Goal: Task Accomplishment & Management: Use online tool/utility

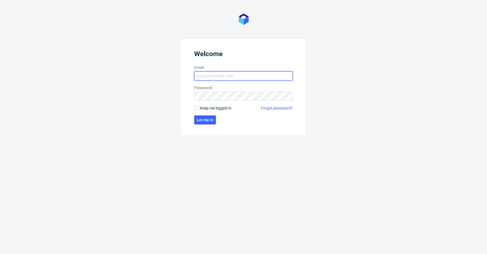
type input "krystian.gaza@packhelp.com"
click at [211, 108] on span "Keep me logged in" at bounding box center [216, 108] width 32 height 6
click at [199, 108] on input "Keep me logged in" at bounding box center [196, 108] width 5 height 5
checkbox input "true"
click at [205, 120] on span "Let me in" at bounding box center [205, 120] width 17 height 4
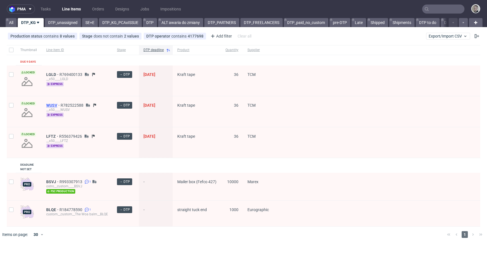
click at [54, 104] on span "WUSV" at bounding box center [53, 105] width 14 height 5
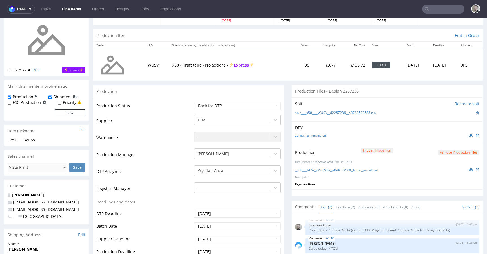
scroll to position [45, 0]
click at [469, 169] on icon at bounding box center [471, 169] width 5 height 4
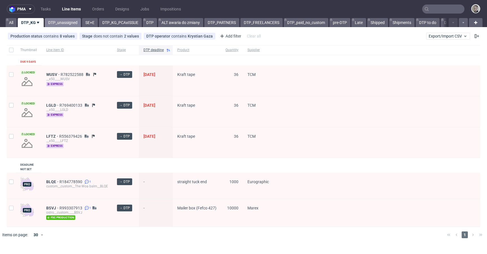
click at [59, 27] on link "DTP_unassigned" at bounding box center [63, 22] width 36 height 9
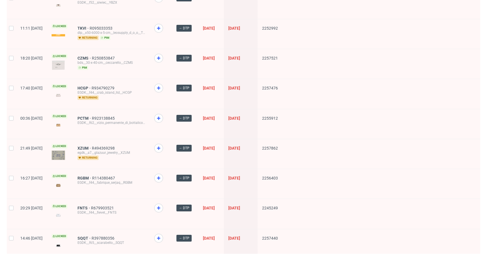
scroll to position [749, 0]
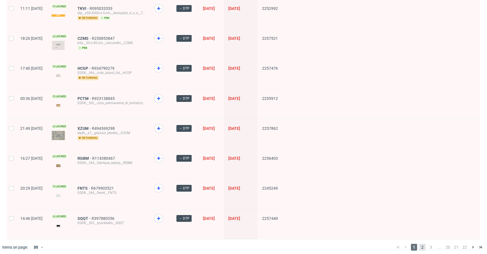
click at [420, 244] on span "2" at bounding box center [423, 247] width 6 height 7
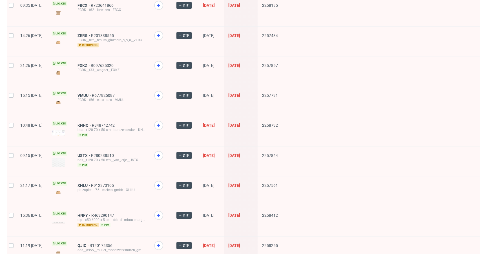
scroll to position [738, 0]
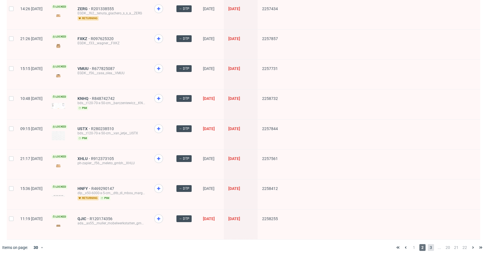
click at [429, 244] on span "3" at bounding box center [431, 247] width 6 height 7
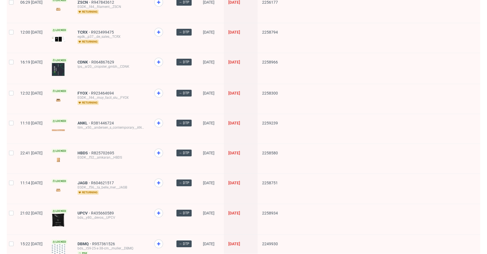
scroll to position [738, 0]
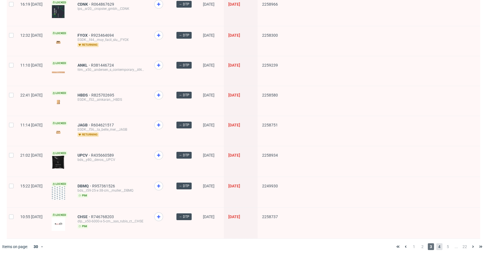
click at [436, 243] on span "4" at bounding box center [439, 246] width 6 height 7
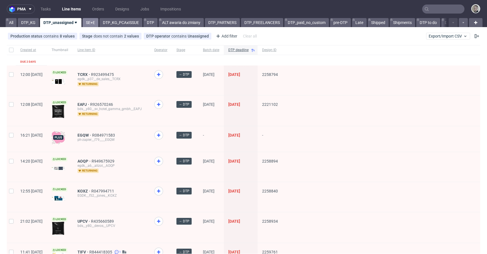
click at [87, 25] on link "SE+E" at bounding box center [91, 22] width 16 height 9
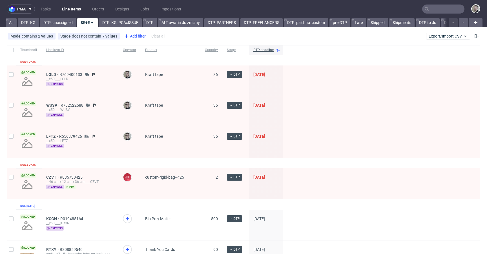
click at [138, 35] on div "Add filter" at bounding box center [134, 36] width 25 height 9
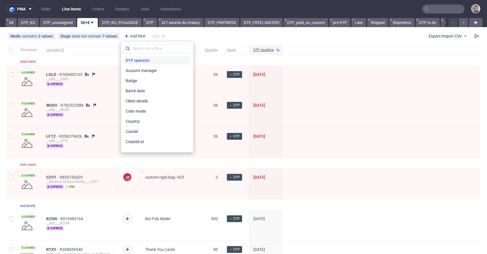
click at [145, 58] on span "DTP operator" at bounding box center [137, 60] width 28 height 8
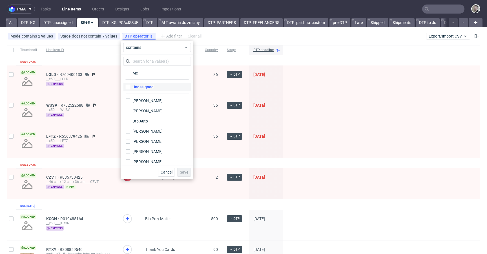
click at [146, 87] on div "Unassigned" at bounding box center [143, 87] width 21 height 6
click at [130, 87] on input "Unassigned" at bounding box center [128, 87] width 5 height 5
checkbox input "true"
click at [185, 170] on span "Save" at bounding box center [184, 172] width 9 height 4
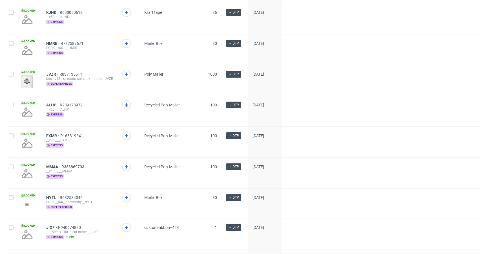
scroll to position [769, 0]
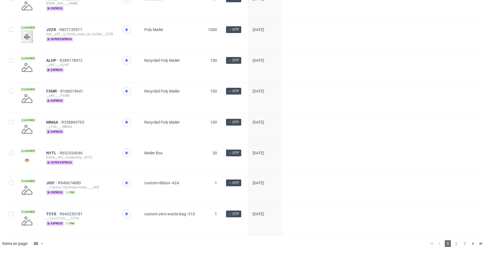
click at [38, 237] on div "Items on page: 30" at bounding box center [30, 243] width 61 height 16
click at [37, 242] on div "30" at bounding box center [35, 243] width 10 height 8
click at [43, 216] on div "60" at bounding box center [38, 217] width 11 height 8
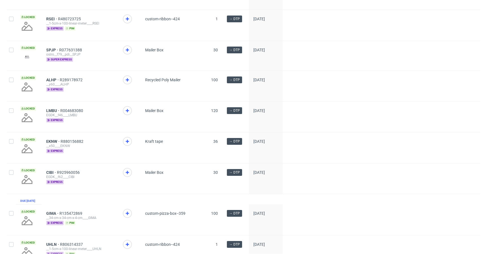
scroll to position [1000, 0]
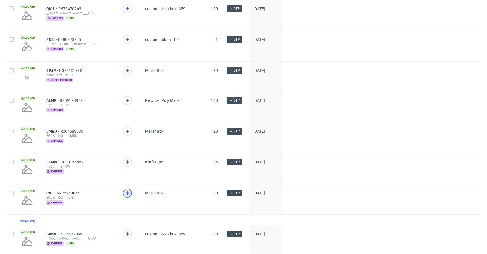
click at [124, 196] on icon at bounding box center [127, 192] width 7 height 7
click at [129, 165] on icon at bounding box center [127, 161] width 7 height 7
click at [126, 134] on icon at bounding box center [127, 131] width 7 height 7
click at [128, 103] on icon at bounding box center [127, 100] width 7 height 7
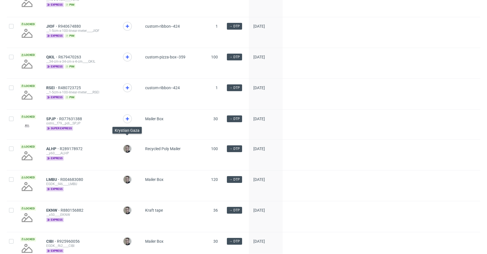
scroll to position [891, 0]
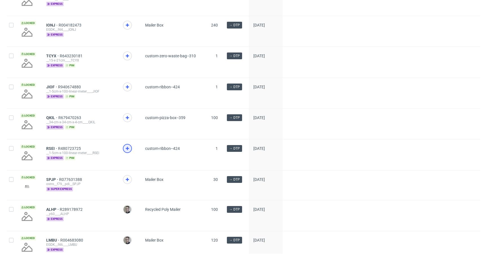
click at [127, 150] on use at bounding box center [127, 148] width 3 height 3
click at [127, 126] on span at bounding box center [129, 122] width 13 height 19
click at [129, 118] on icon at bounding box center [127, 117] width 7 height 7
click at [129, 87] on icon at bounding box center [127, 86] width 7 height 7
click at [129, 59] on icon at bounding box center [127, 55] width 7 height 7
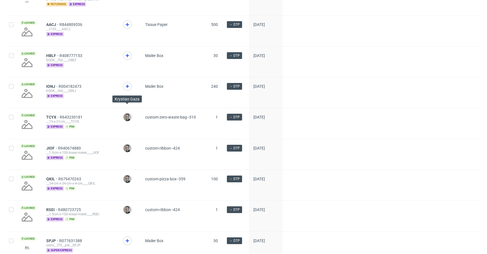
scroll to position [740, 0]
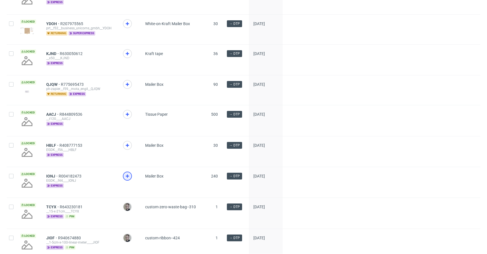
click at [128, 178] on use at bounding box center [127, 175] width 3 height 3
click at [129, 150] on div at bounding box center [127, 145] width 9 height 9
click at [128, 118] on icon at bounding box center [127, 114] width 7 height 7
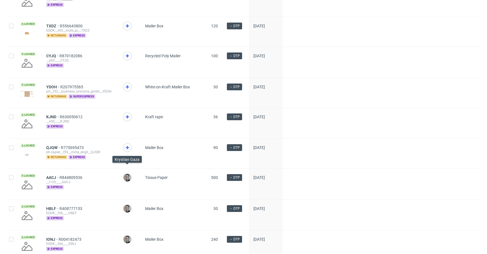
scroll to position [660, 0]
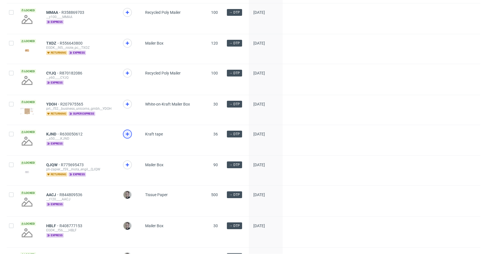
click at [127, 136] on use at bounding box center [127, 133] width 3 height 3
click at [125, 76] on icon at bounding box center [127, 73] width 7 height 7
click at [126, 16] on icon at bounding box center [127, 12] width 7 height 7
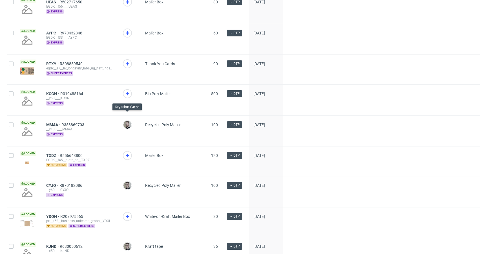
scroll to position [517, 0]
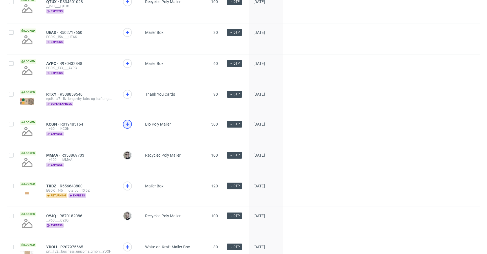
click at [126, 127] on icon at bounding box center [127, 124] width 7 height 7
click at [128, 67] on icon at bounding box center [127, 63] width 7 height 7
click at [129, 36] on icon at bounding box center [127, 32] width 7 height 7
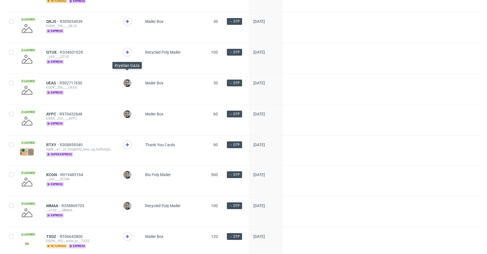
scroll to position [415, 0]
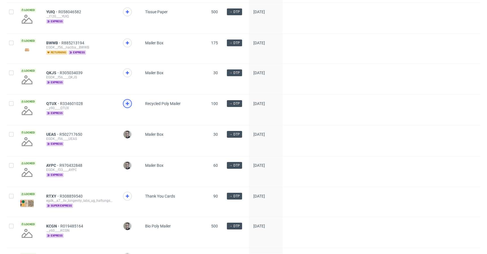
click at [129, 107] on icon at bounding box center [127, 103] width 7 height 7
click at [129, 76] on icon at bounding box center [127, 72] width 7 height 7
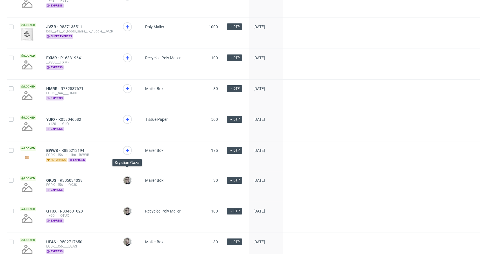
scroll to position [298, 0]
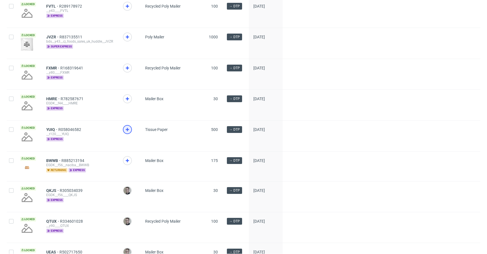
click at [123, 132] on div at bounding box center [127, 129] width 9 height 9
click at [128, 101] on icon at bounding box center [127, 98] width 7 height 7
click at [128, 71] on icon at bounding box center [127, 68] width 7 height 7
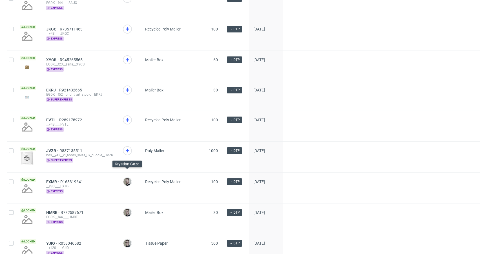
scroll to position [163, 0]
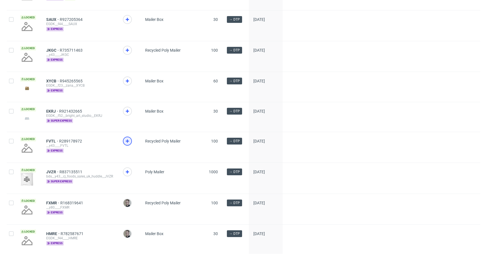
click at [125, 144] on icon at bounding box center [127, 141] width 7 height 7
click at [127, 51] on icon at bounding box center [127, 50] width 7 height 7
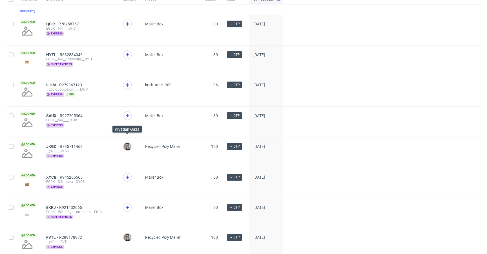
scroll to position [54, 0]
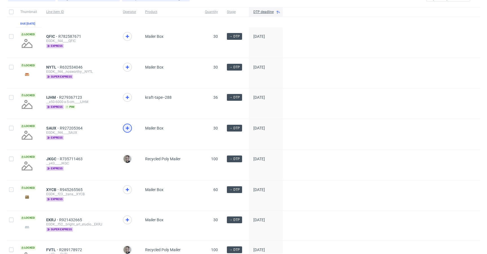
click at [127, 130] on use at bounding box center [127, 127] width 3 height 3
click at [131, 100] on div at bounding box center [127, 97] width 9 height 9
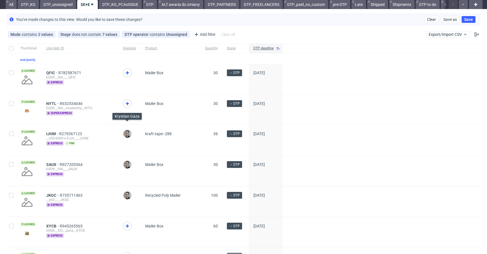
scroll to position [0, 0]
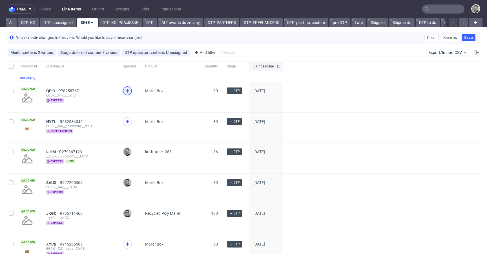
click at [129, 93] on icon at bounding box center [127, 90] width 7 height 7
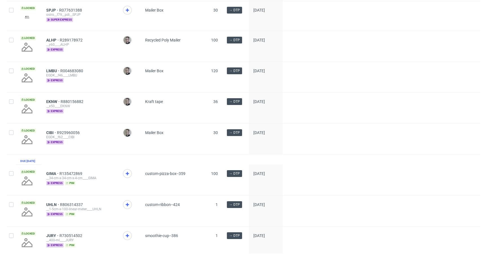
scroll to position [1058, 0]
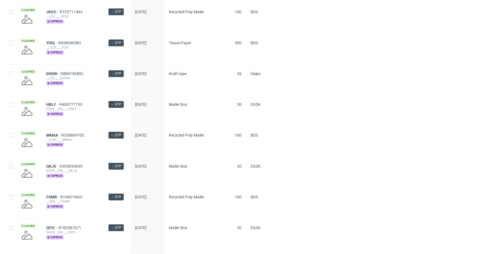
scroll to position [769, 0]
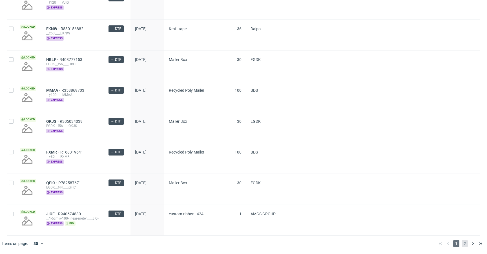
click at [462, 244] on span "2" at bounding box center [465, 243] width 6 height 7
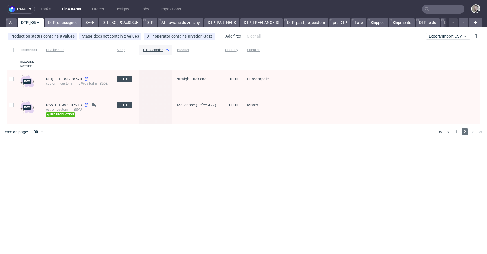
click at [63, 21] on link "DTP_unassigned" at bounding box center [63, 22] width 36 height 9
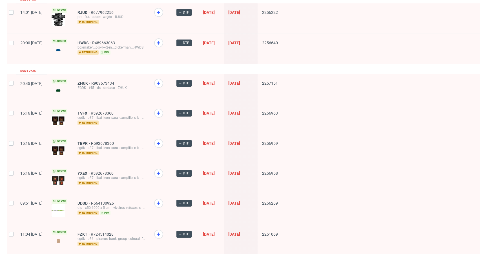
scroll to position [12, 0]
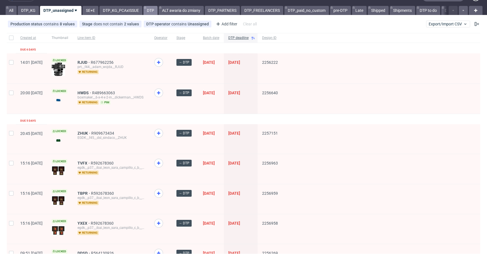
click at [154, 8] on link "DTP" at bounding box center [151, 10] width 14 height 9
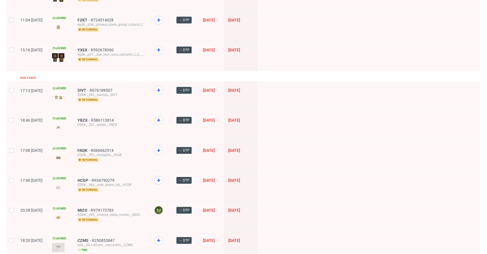
scroll to position [778, 0]
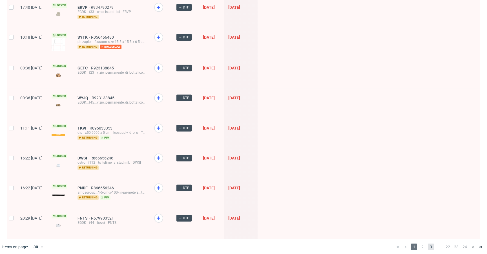
click at [428, 243] on span "3" at bounding box center [431, 246] width 6 height 7
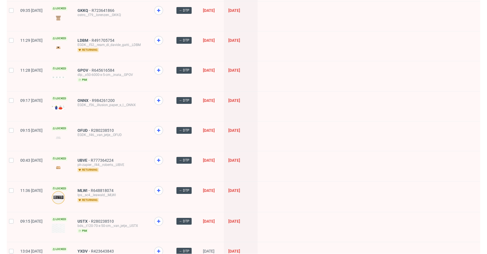
scroll to position [734, 0]
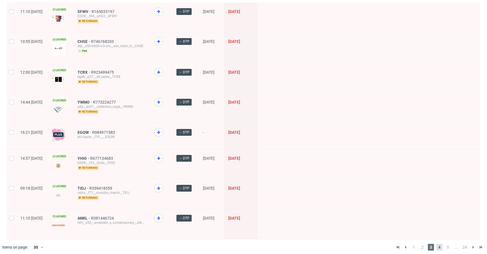
click at [436, 244] on span "4" at bounding box center [439, 247] width 6 height 7
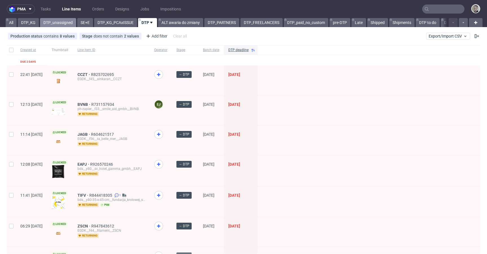
click at [69, 21] on link "DTP_unassigned" at bounding box center [58, 22] width 36 height 9
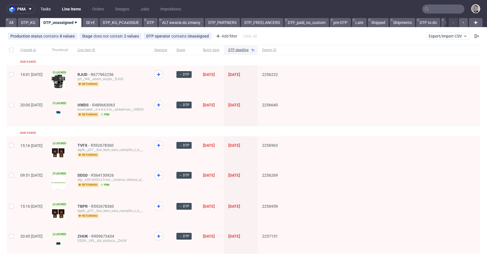
click at [52, 6] on link "Tasks" at bounding box center [45, 9] width 17 height 9
